Goal: Task Accomplishment & Management: Complete application form

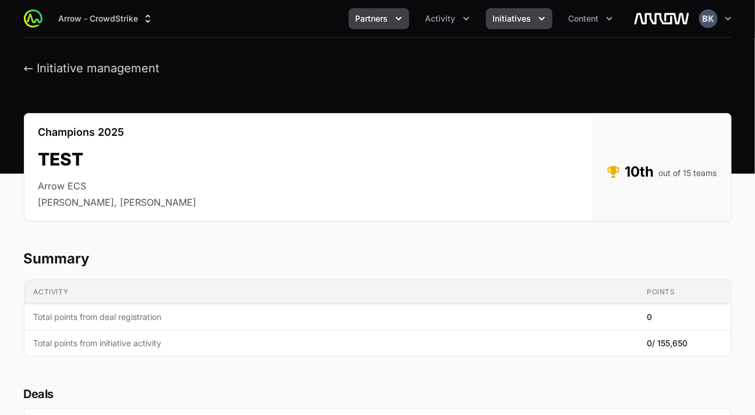
click at [408, 19] on button "Partners" at bounding box center [379, 18] width 61 height 21
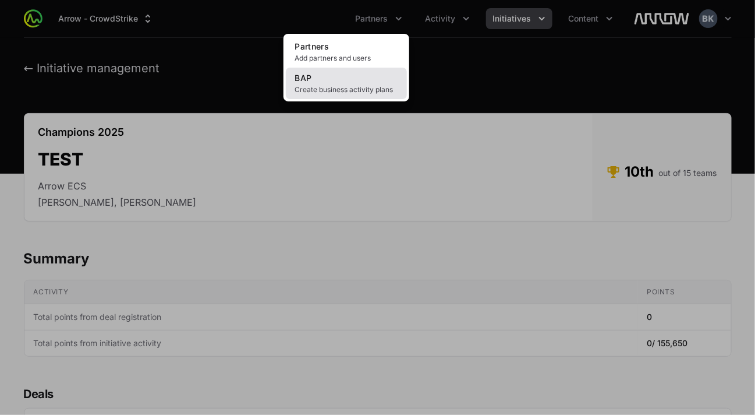
click at [370, 82] on link "BAP Create business activity plans" at bounding box center [346, 83] width 121 height 31
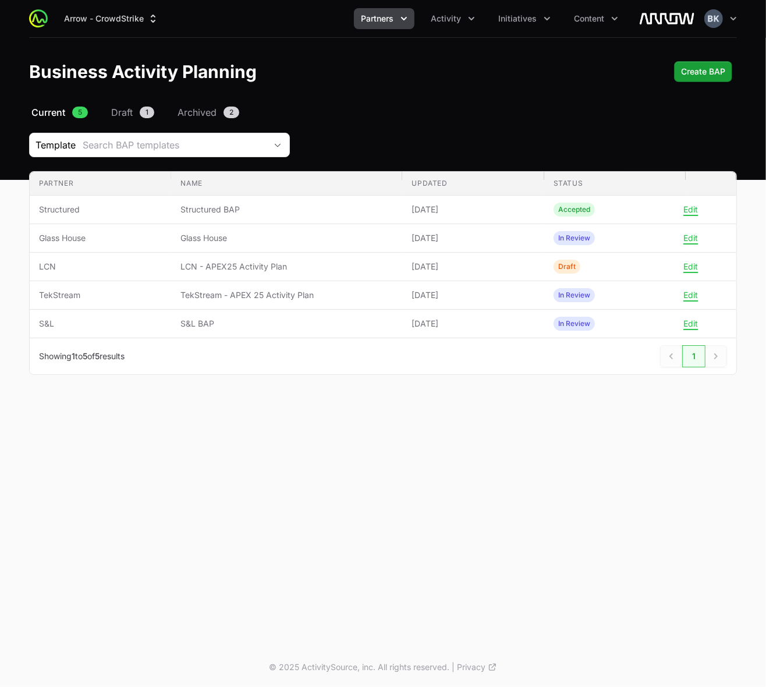
click at [405, 19] on icon "Partners menu" at bounding box center [404, 18] width 6 height 3
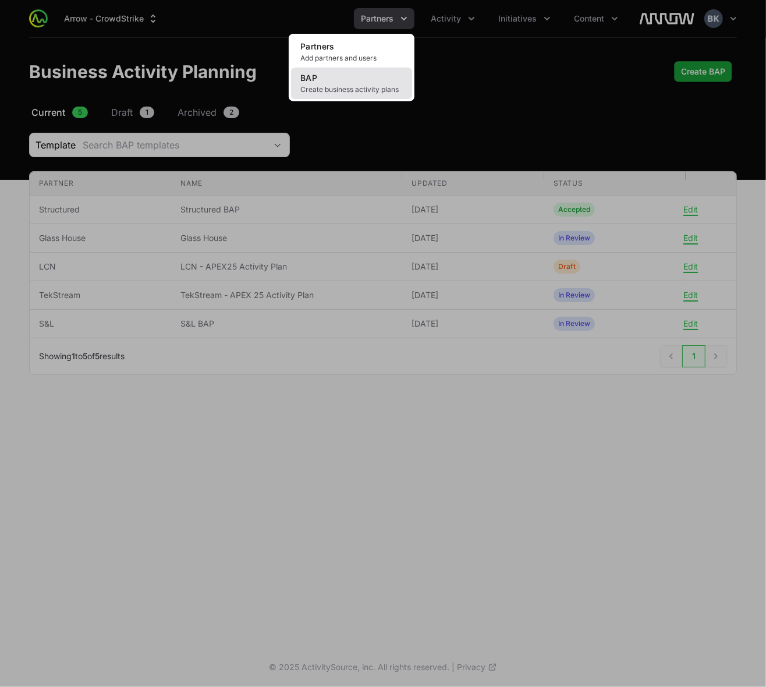
click at [371, 80] on link "BAP Create business activity plans" at bounding box center [351, 83] width 121 height 31
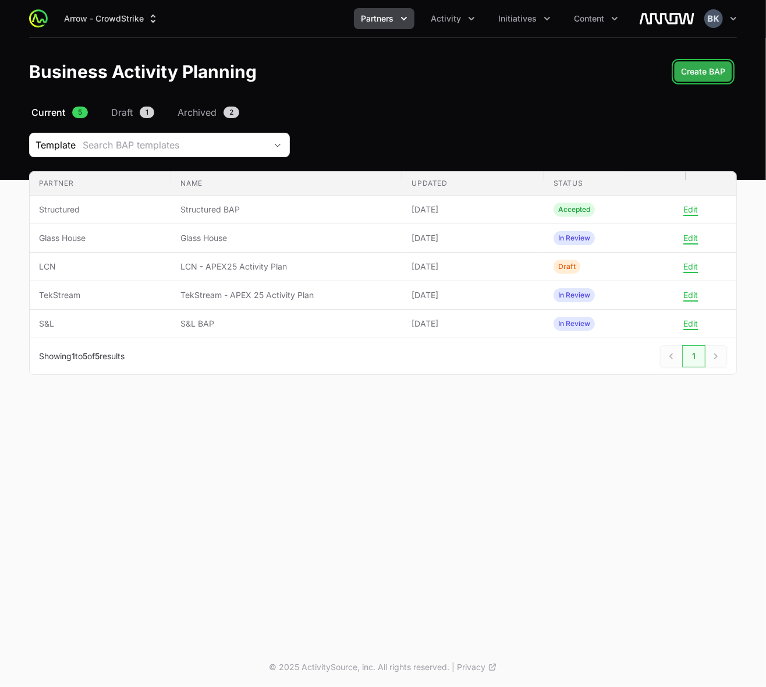
drag, startPoint x: 700, startPoint y: 71, endPoint x: 692, endPoint y: 76, distance: 9.9
click at [700, 71] on span "Create BAP" at bounding box center [703, 72] width 44 height 14
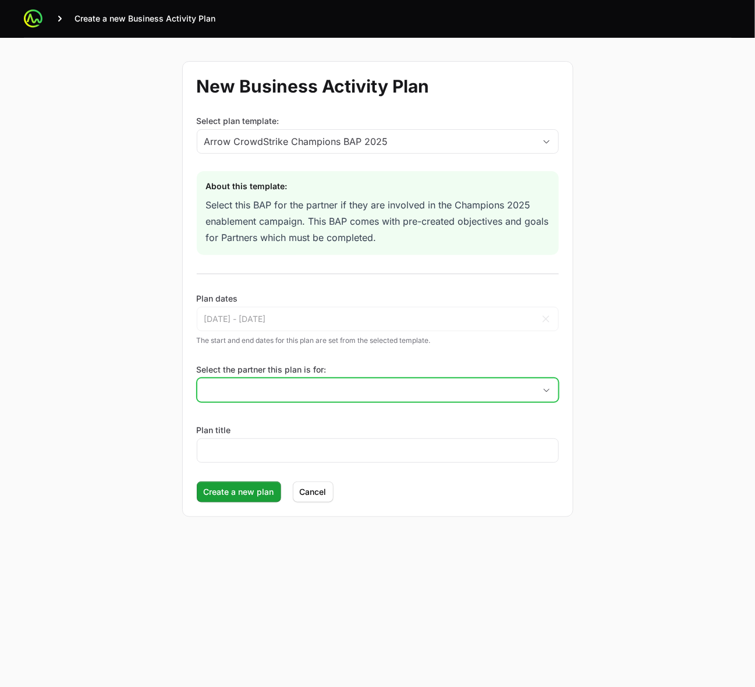
click at [278, 386] on input "Select the partner this plan is for:" at bounding box center [366, 389] width 338 height 23
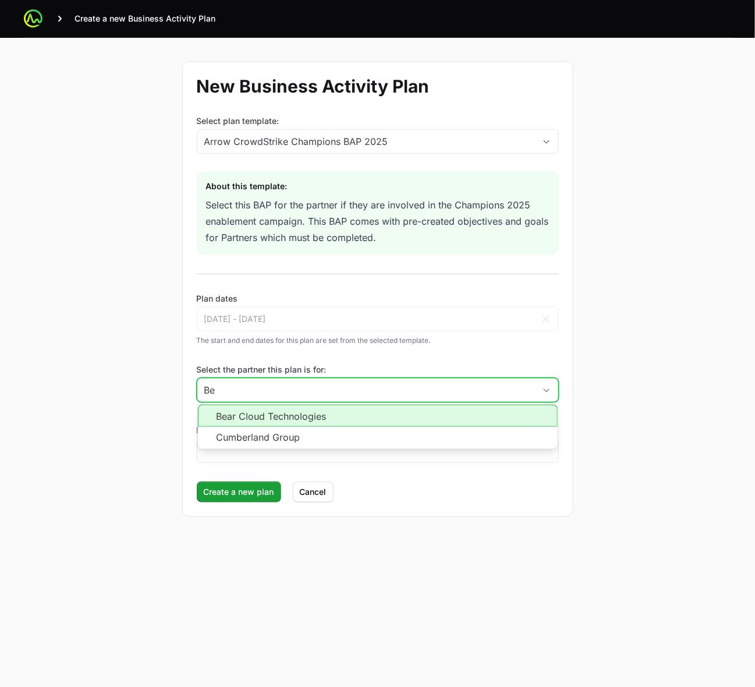
click at [401, 409] on li "Bear Cloud Technologies" at bounding box center [378, 416] width 360 height 22
type input "Bear Cloud Technologies"
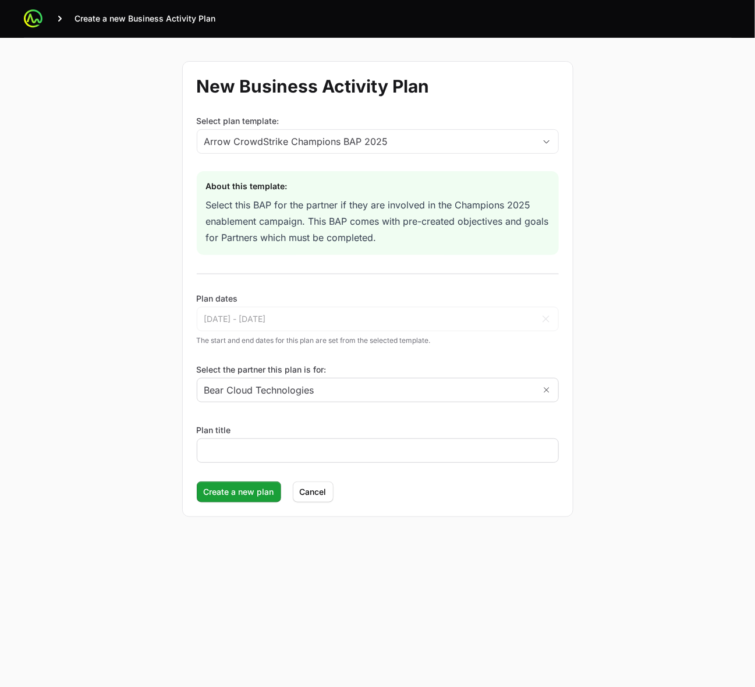
click at [377, 414] on div at bounding box center [378, 450] width 362 height 24
click at [376, 414] on input "Plan title" at bounding box center [377, 451] width 347 height 14
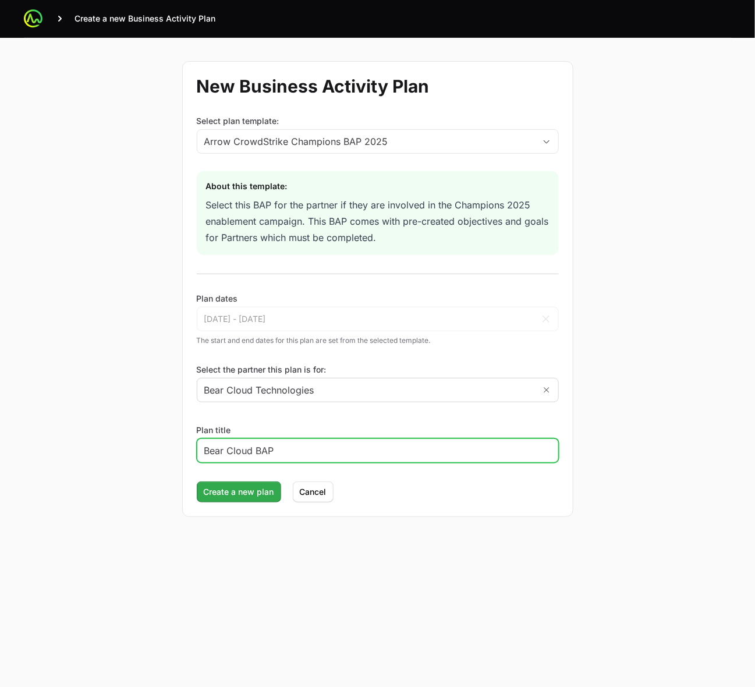
type input "Bear Cloud BAP"
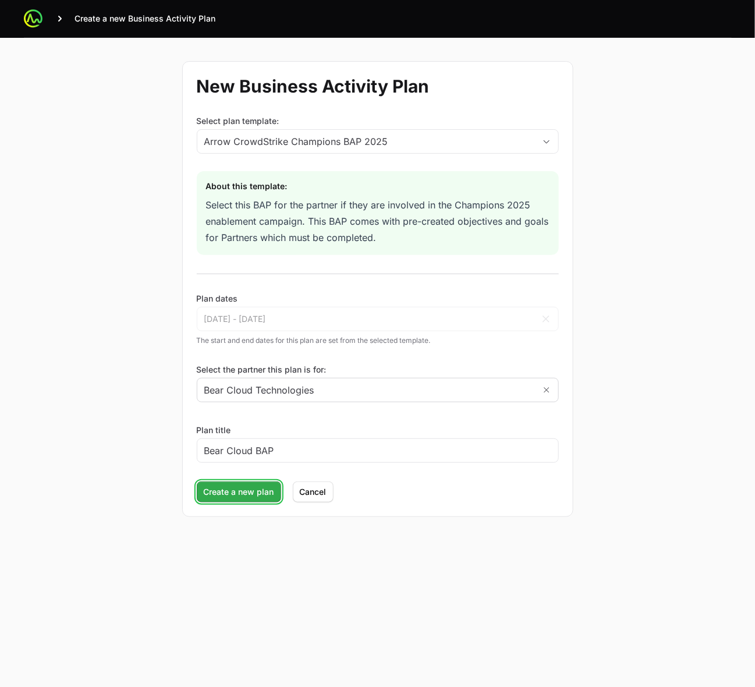
click at [222, 414] on span "Create a new plan" at bounding box center [239, 492] width 70 height 14
